Goal: Complete application form

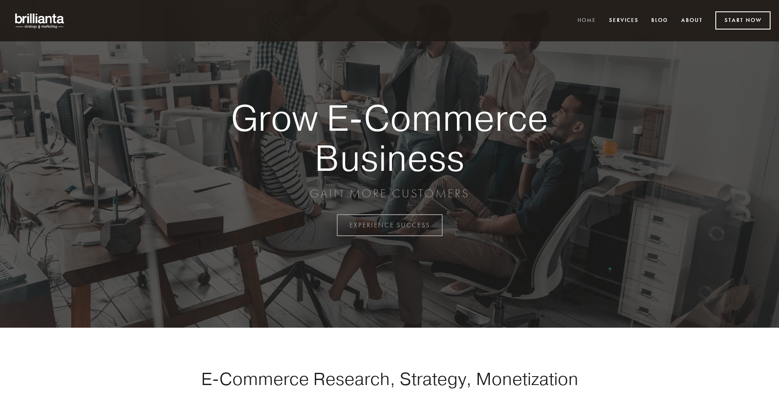
scroll to position [2211, 0]
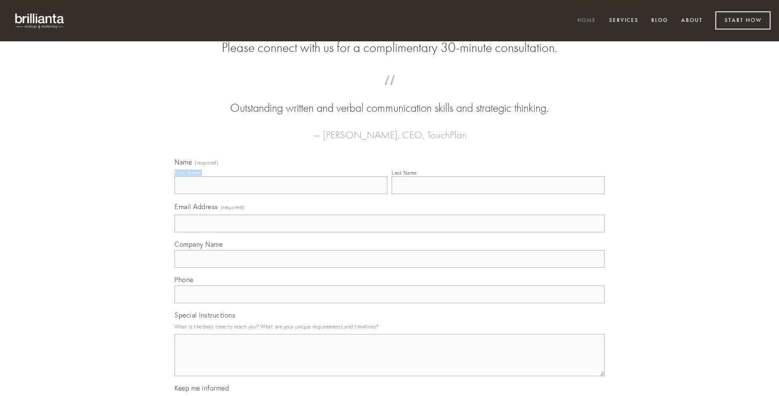
type input "[PERSON_NAME]"
click at [498, 194] on input "Last Name" at bounding box center [498, 185] width 213 height 18
type input "[PERSON_NAME]"
click at [390, 232] on input "Email Address (required)" at bounding box center [390, 224] width 430 height 18
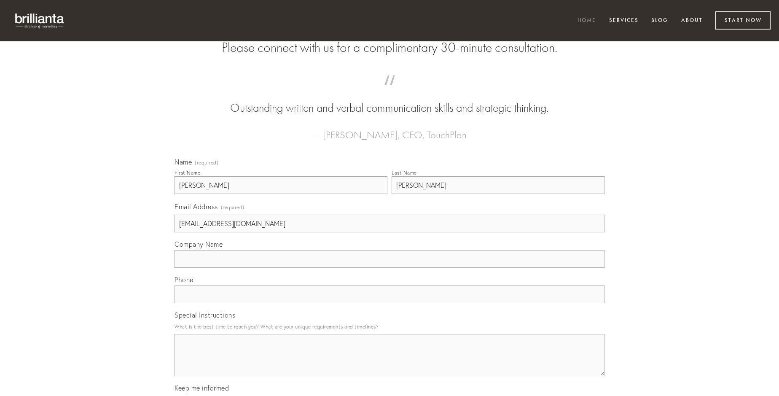
type input "[EMAIL_ADDRESS][DOMAIN_NAME]"
click at [390, 268] on input "Company Name" at bounding box center [390, 259] width 430 height 18
type input "commemoro"
click at [390, 303] on input "text" at bounding box center [390, 295] width 430 height 18
click at [390, 363] on textarea "Special Instructions" at bounding box center [390, 355] width 430 height 42
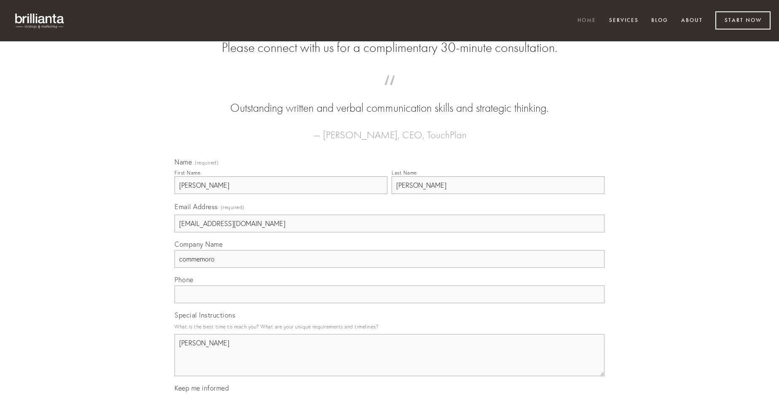
type textarea "[PERSON_NAME]"
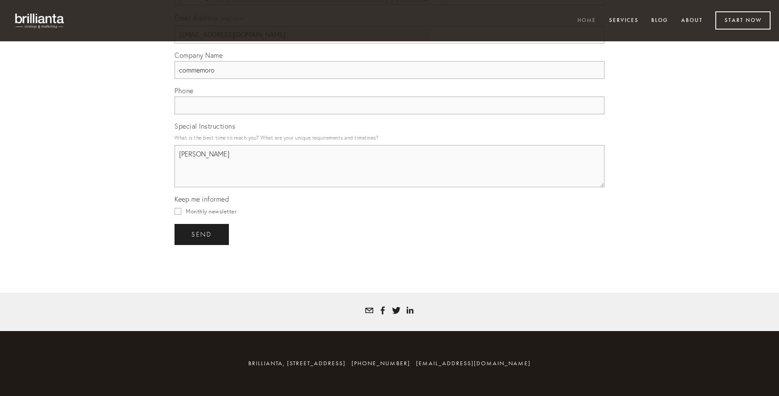
click at [202, 234] on span "send" at bounding box center [201, 235] width 21 height 8
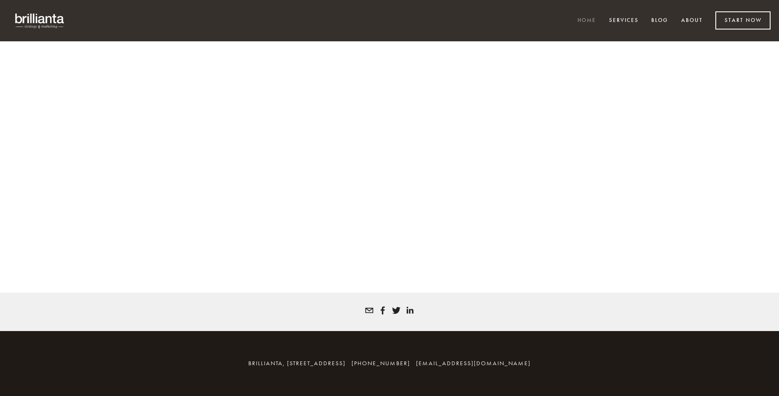
scroll to position [2200, 0]
